Goal: Information Seeking & Learning: Stay updated

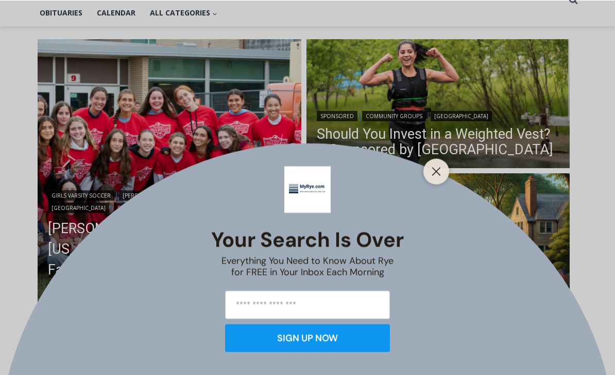
click at [437, 176] on icon "Close" at bounding box center [436, 170] width 9 height 9
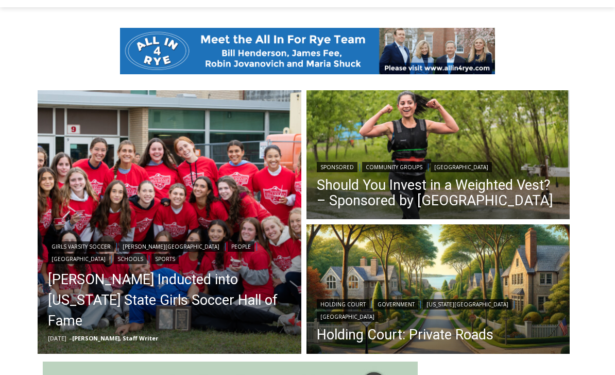
scroll to position [295, 0]
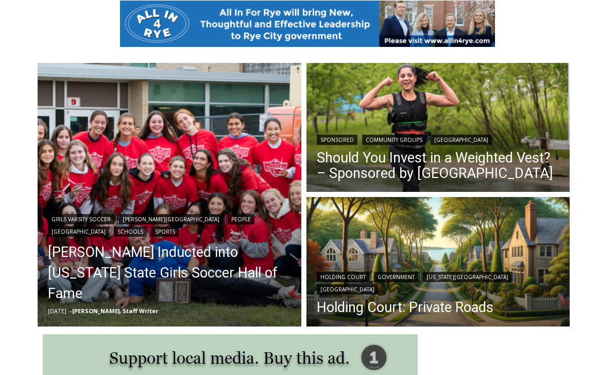
click at [80, 276] on link "[PERSON_NAME] Inducted into [US_STATE] State Girls Soccer Hall of Fame" at bounding box center [169, 273] width 243 height 62
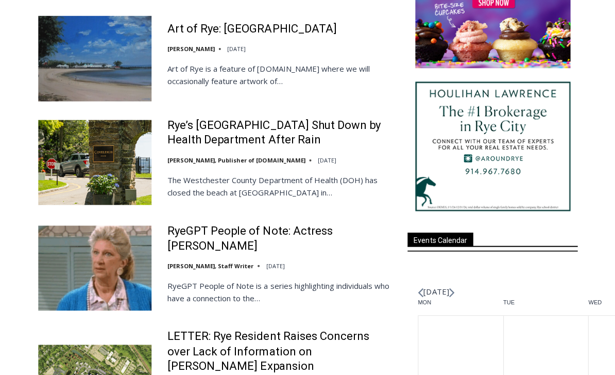
scroll to position [1188, 0]
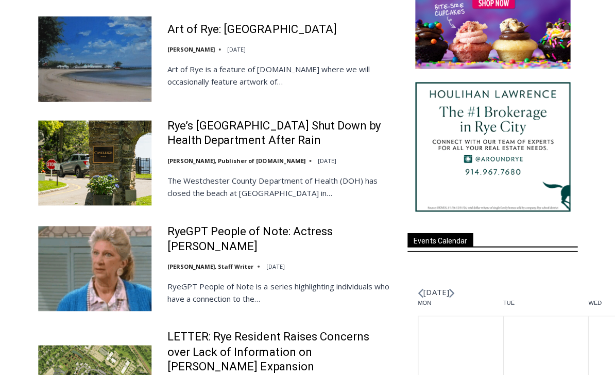
click at [196, 223] on link "RyeGPT People of Note: Actress Liz Sheridan" at bounding box center [282, 237] width 226 height 29
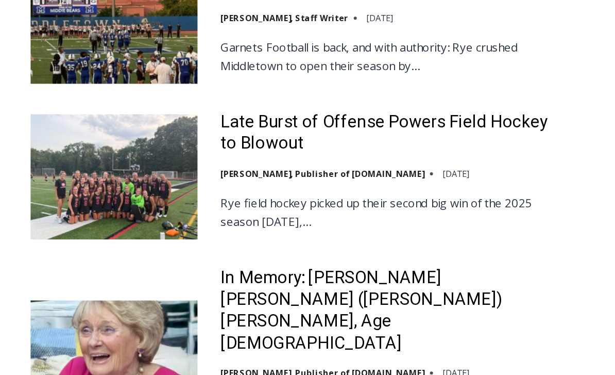
scroll to position [2128, 0]
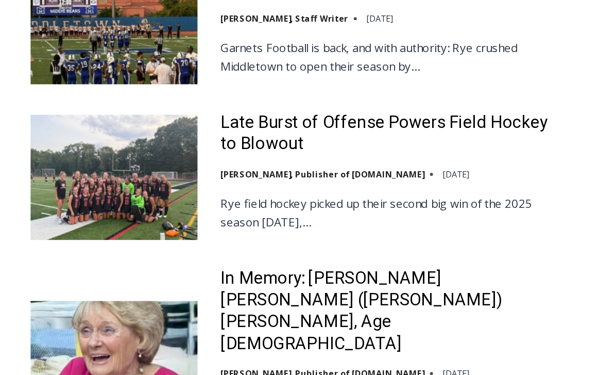
click at [331, 280] on link "In Memory: Maureen Catherine (Devlin) Koecheler, Age 83" at bounding box center [282, 309] width 226 height 59
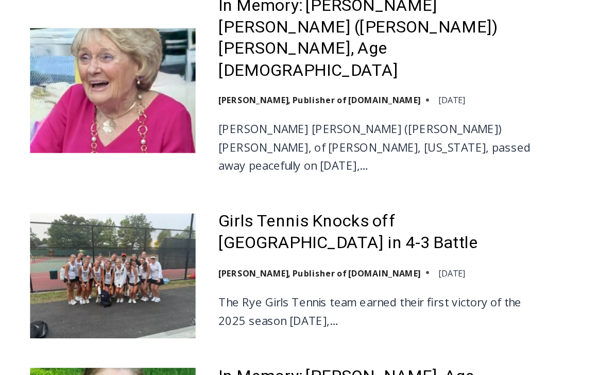
scroll to position [2317, 0]
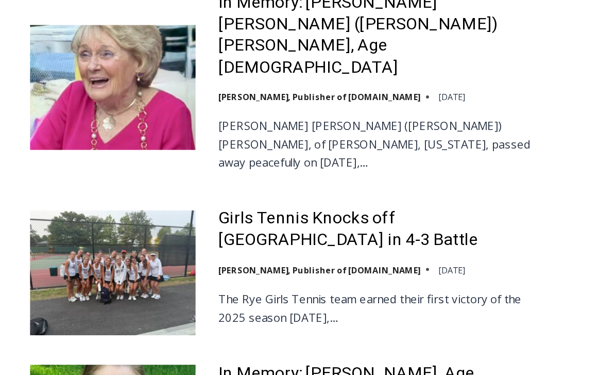
click at [348, 344] on link "In Memory: [PERSON_NAME], Age [DEMOGRAPHIC_DATA]" at bounding box center [282, 358] width 226 height 29
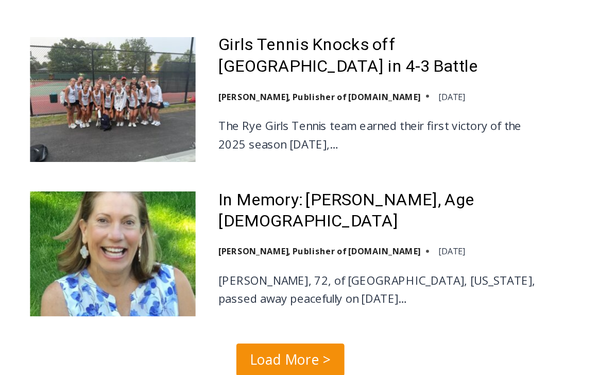
scroll to position [2531, 0]
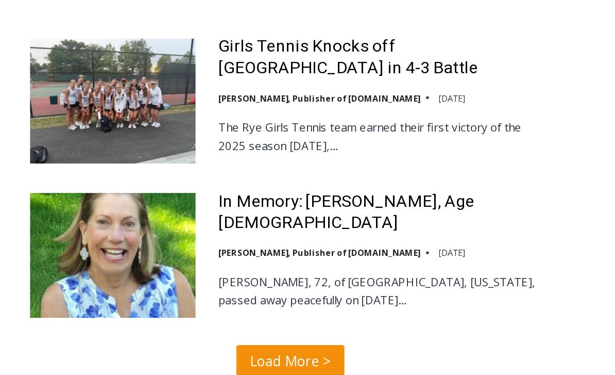
click at [209, 239] on span "Load More >" at bounding box center [217, 246] width 55 height 15
click at [212, 239] on span "Load More >" at bounding box center [217, 246] width 55 height 15
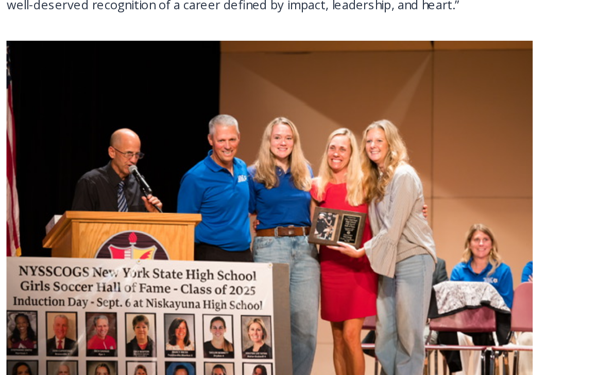
scroll to position [963, 0]
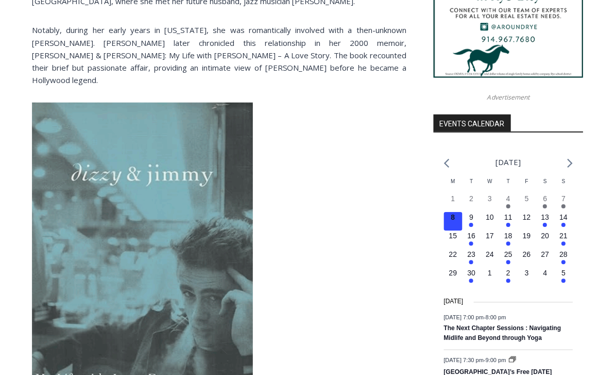
scroll to position [1036, 0]
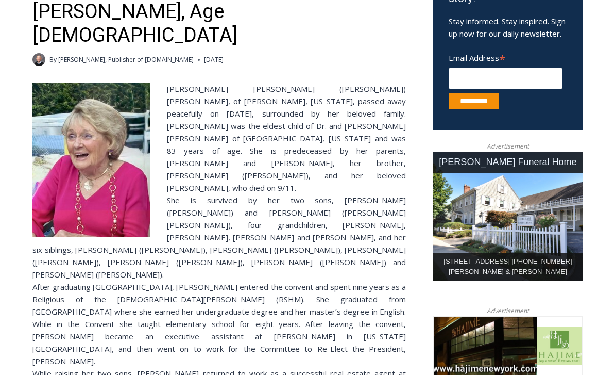
scroll to position [377, 0]
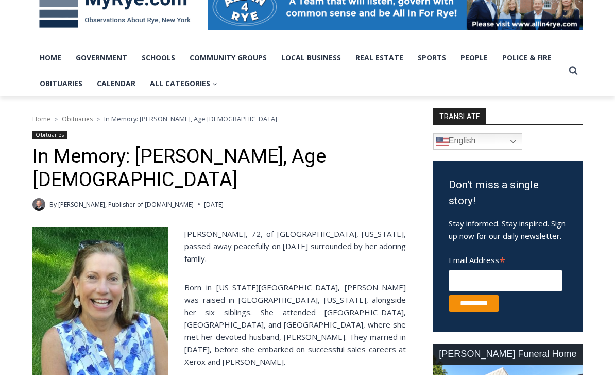
scroll to position [168, 0]
